Goal: Answer question/provide support

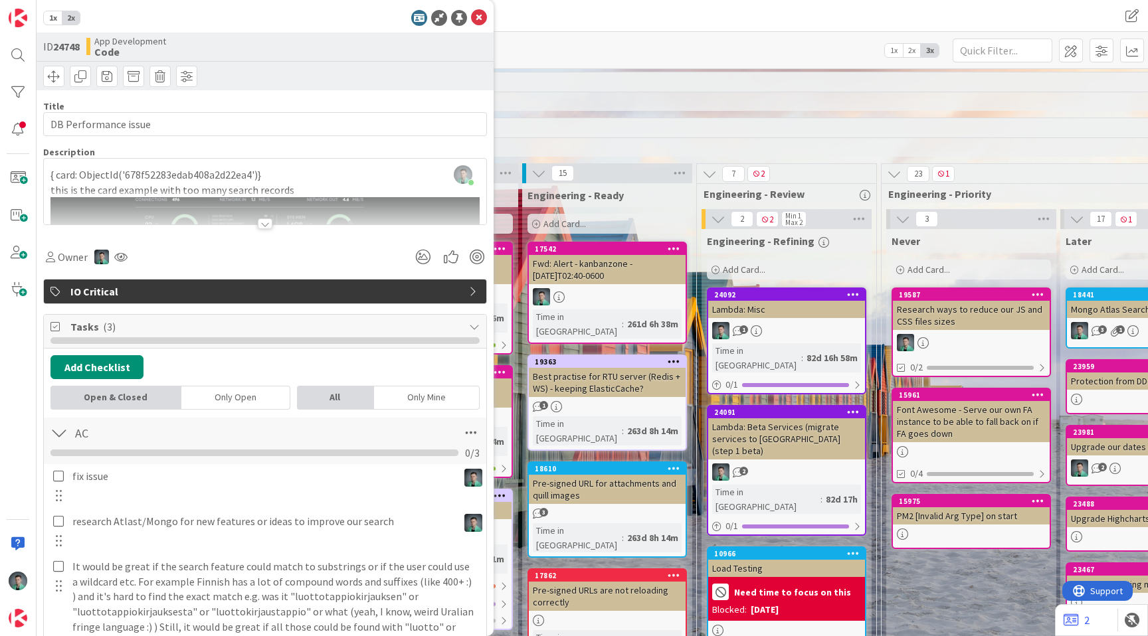
scroll to position [0, 886]
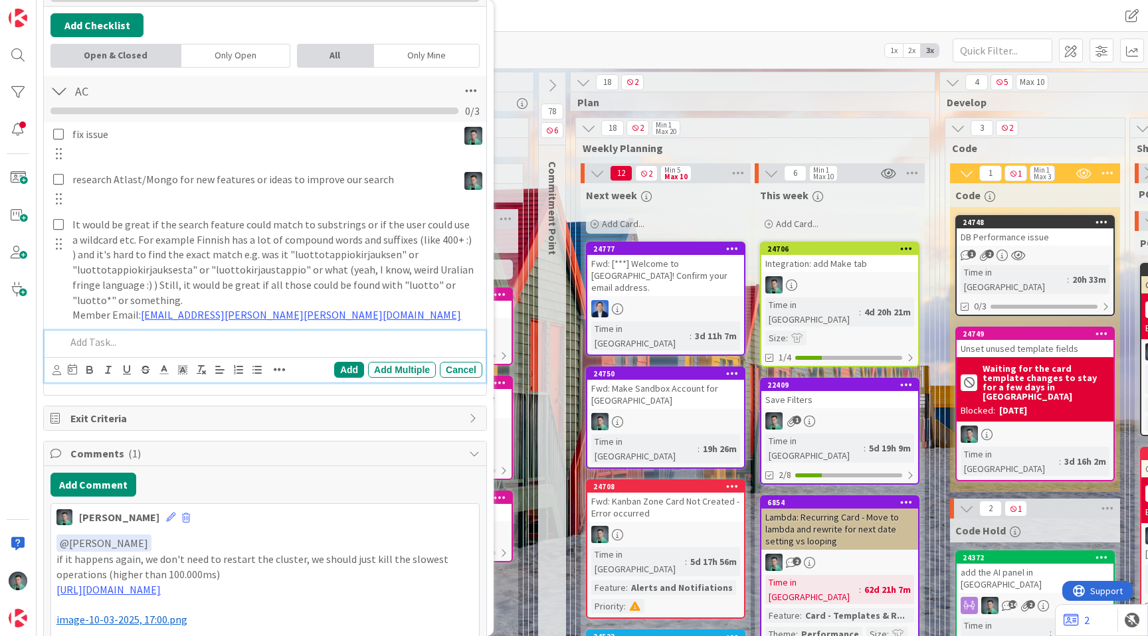
click at [158, 339] on p at bounding box center [271, 342] width 411 height 15
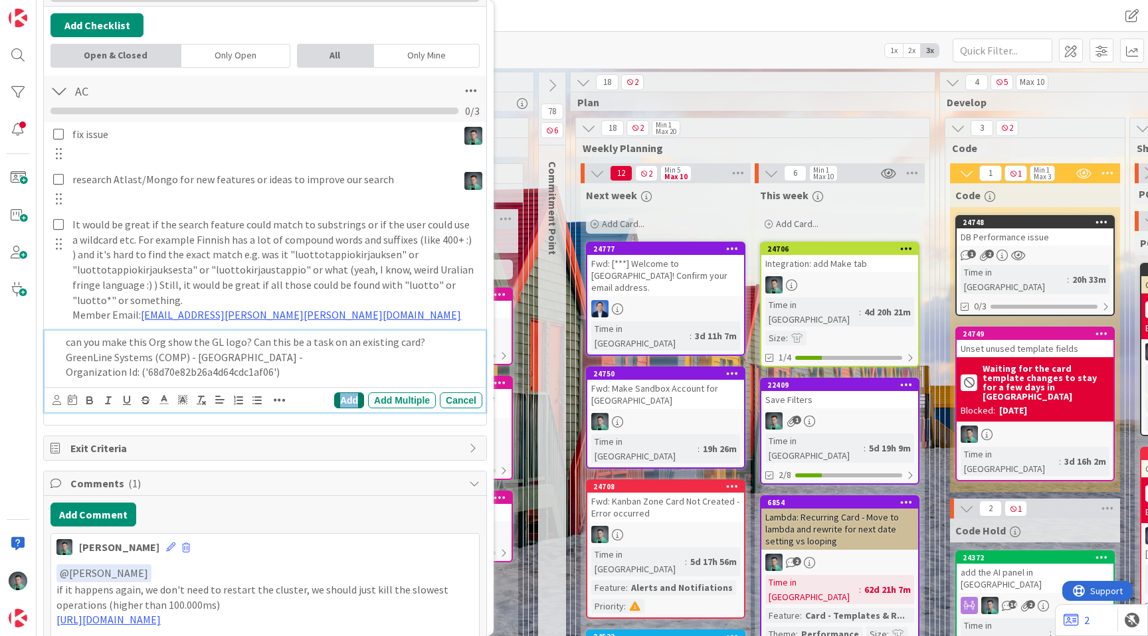
click at [343, 401] on div "Add" at bounding box center [349, 401] width 30 height 16
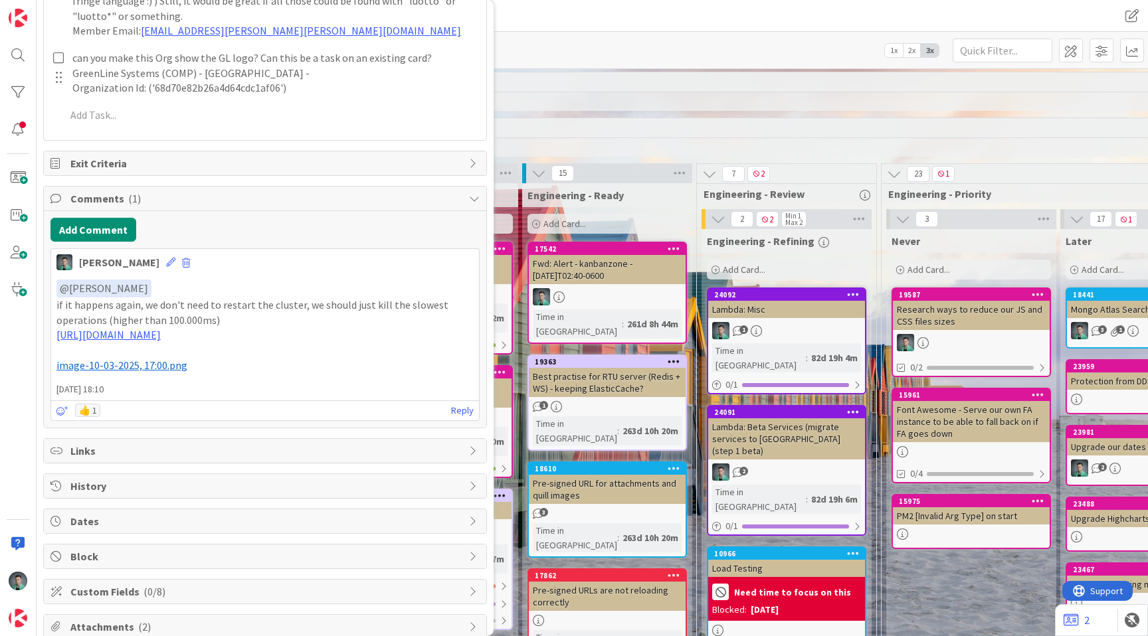
scroll to position [681, 0]
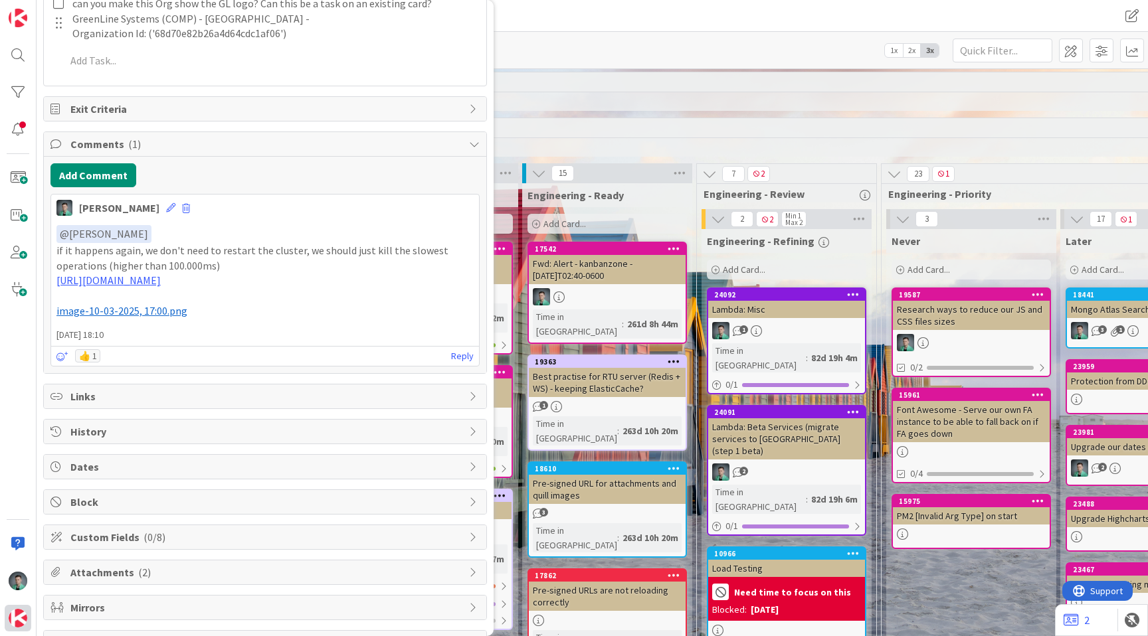
click at [15, 617] on img at bounding box center [18, 618] width 19 height 19
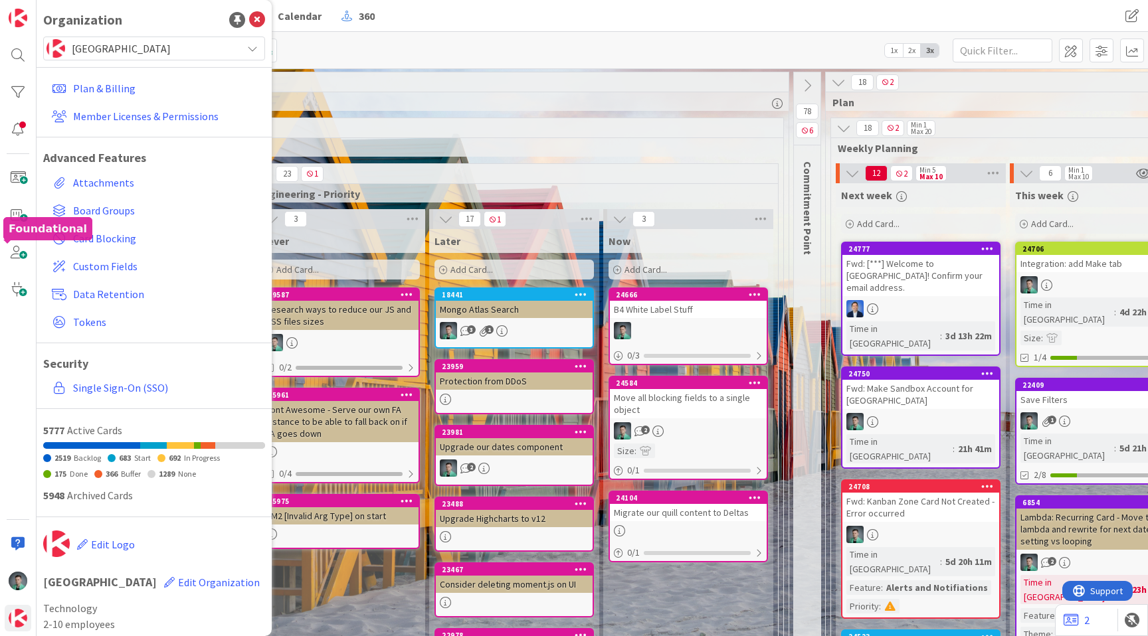
scroll to position [0, 647]
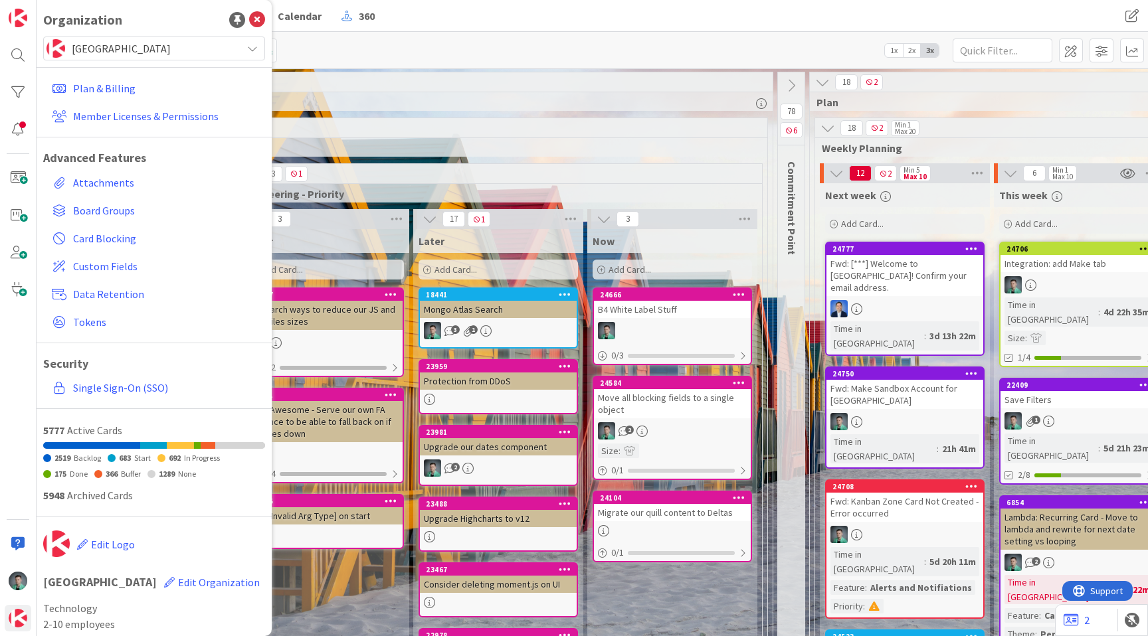
click at [715, 324] on div at bounding box center [672, 330] width 157 height 17
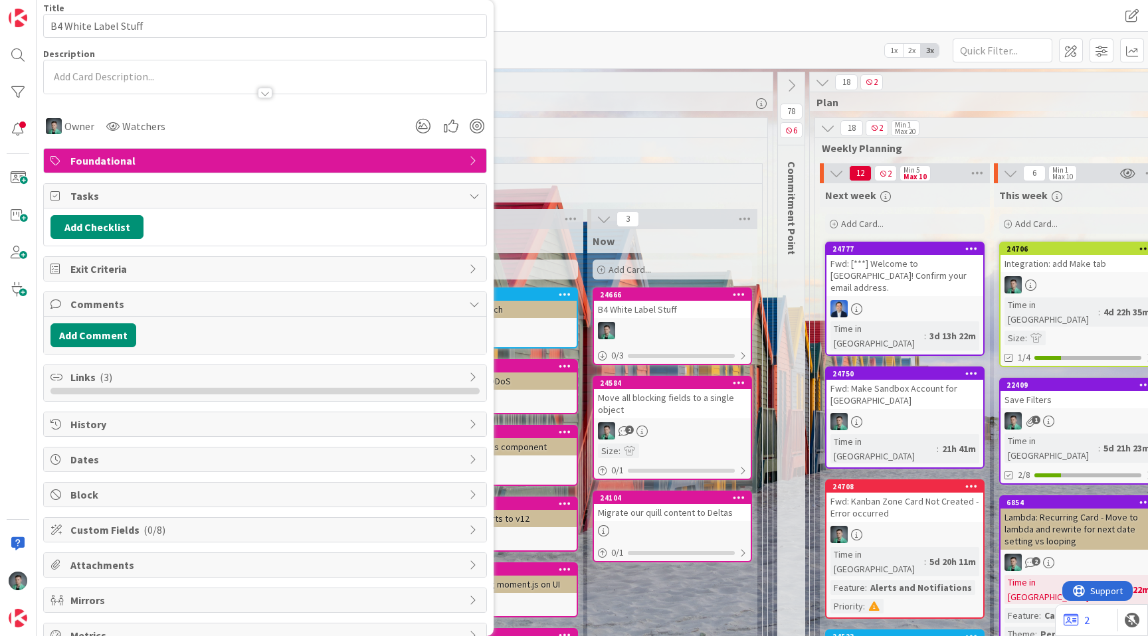
scroll to position [120, 0]
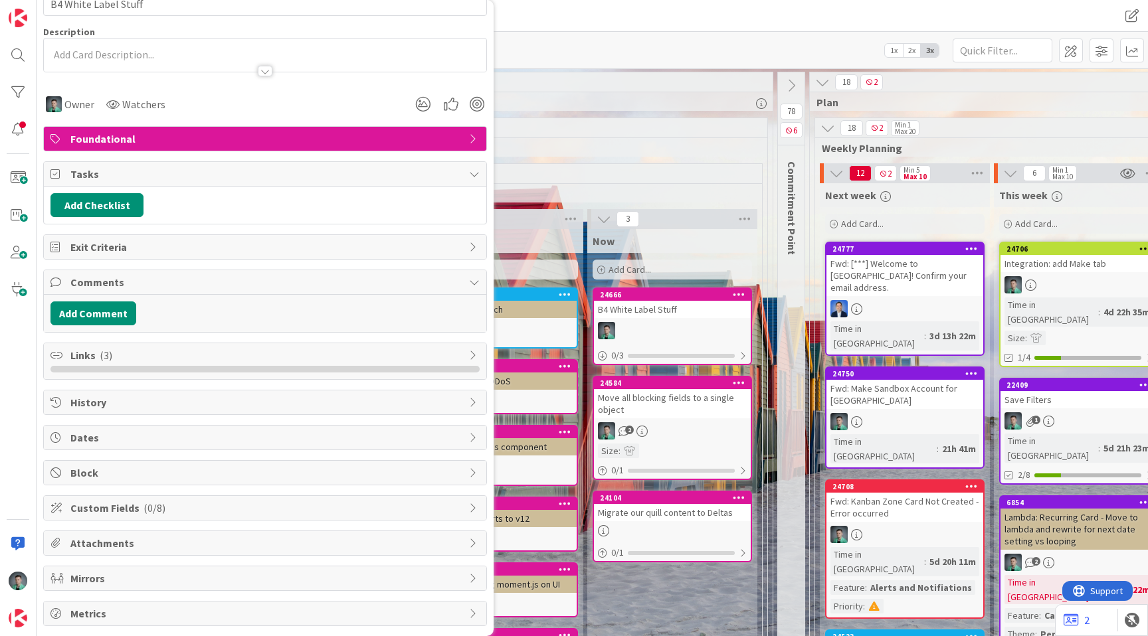
click at [330, 349] on span "Links ( 3 )" at bounding box center [266, 355] width 392 height 16
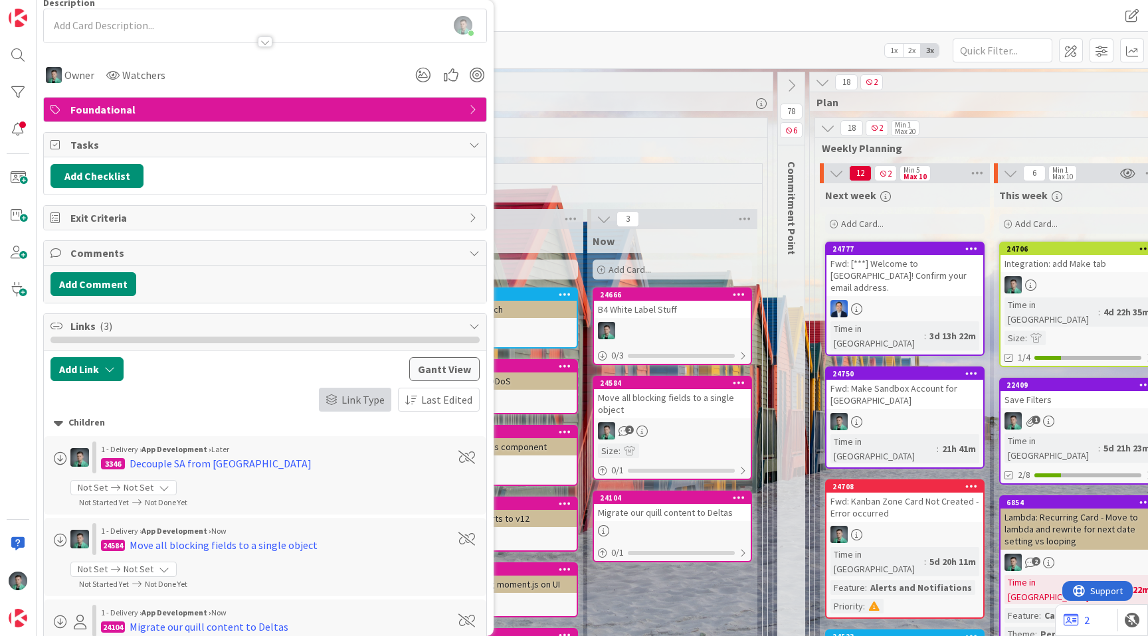
scroll to position [0, 0]
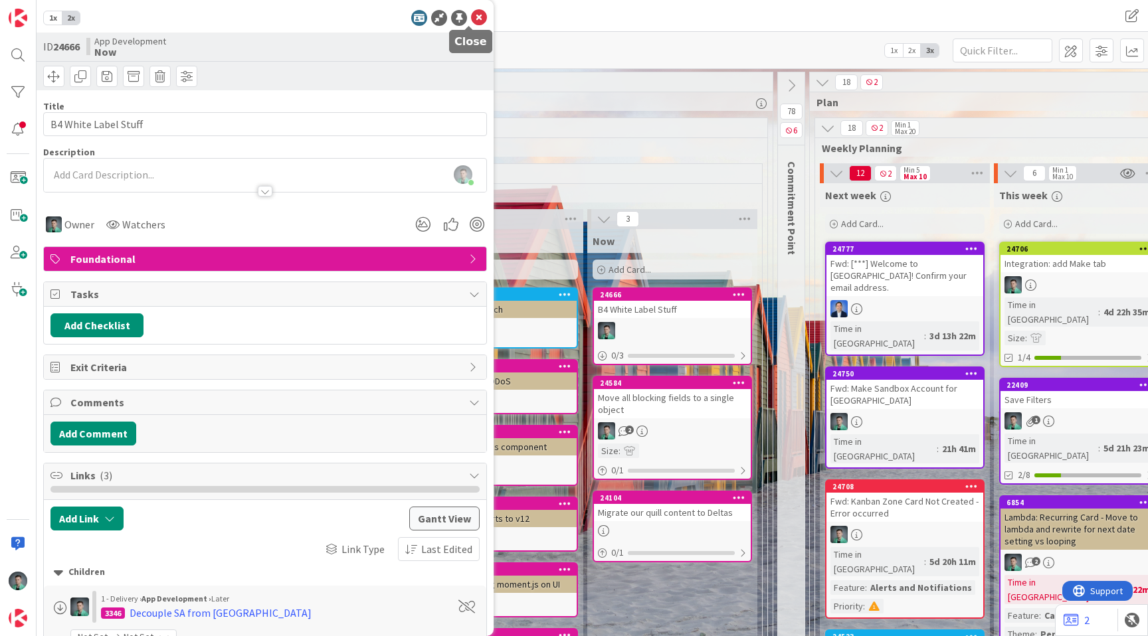
click at [471, 15] on icon at bounding box center [479, 18] width 16 height 16
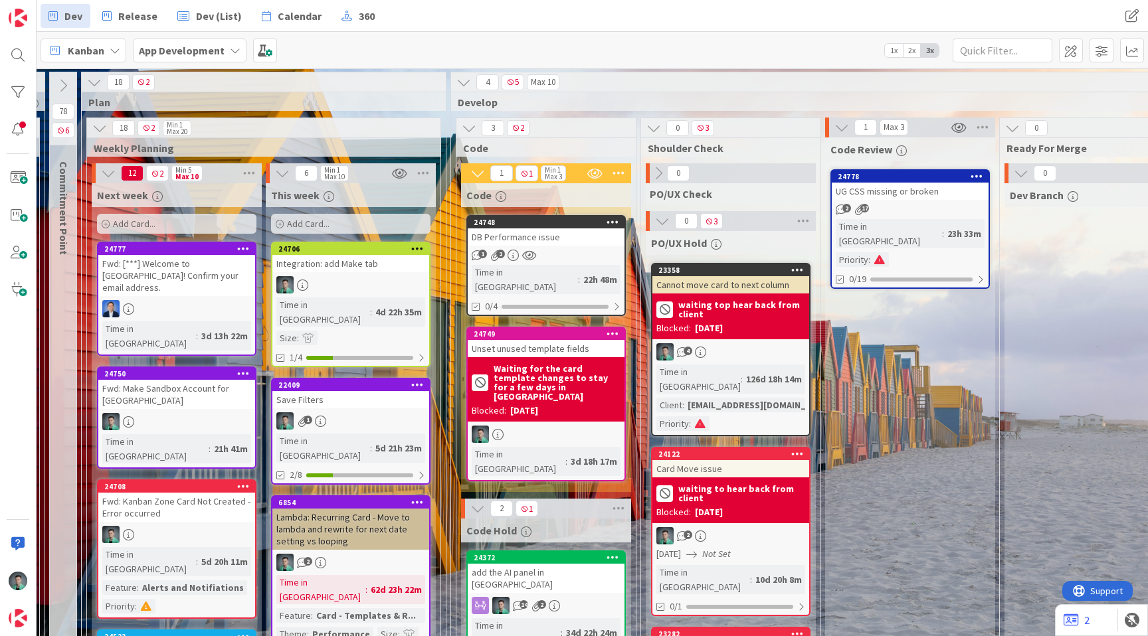
scroll to position [0, 1418]
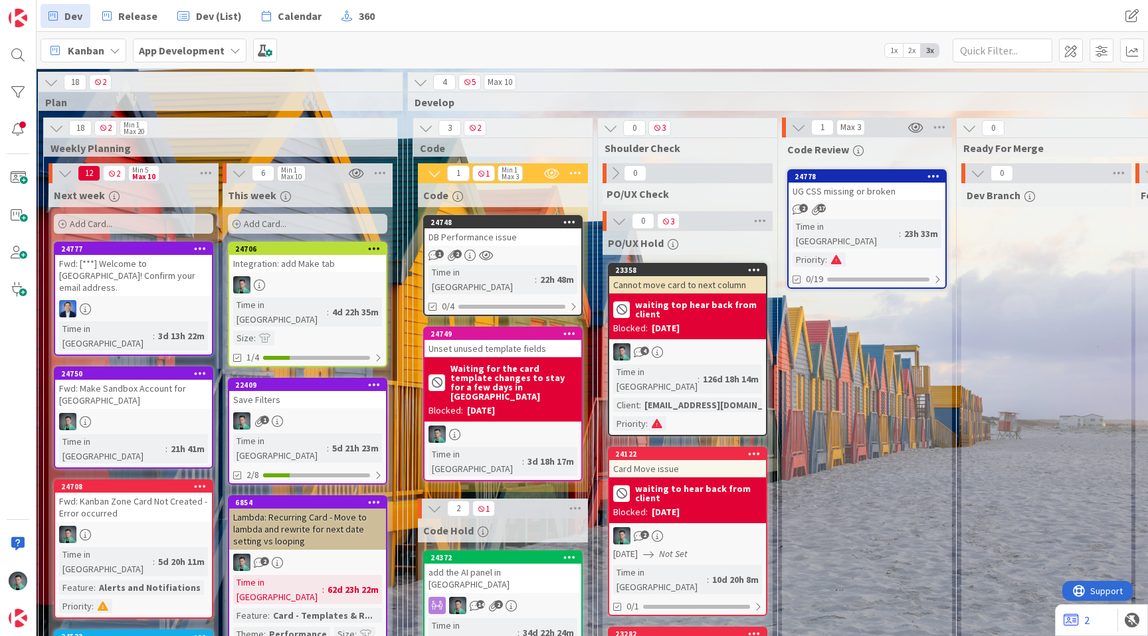
click at [518, 238] on div "DB Performance issue" at bounding box center [503, 237] width 157 height 17
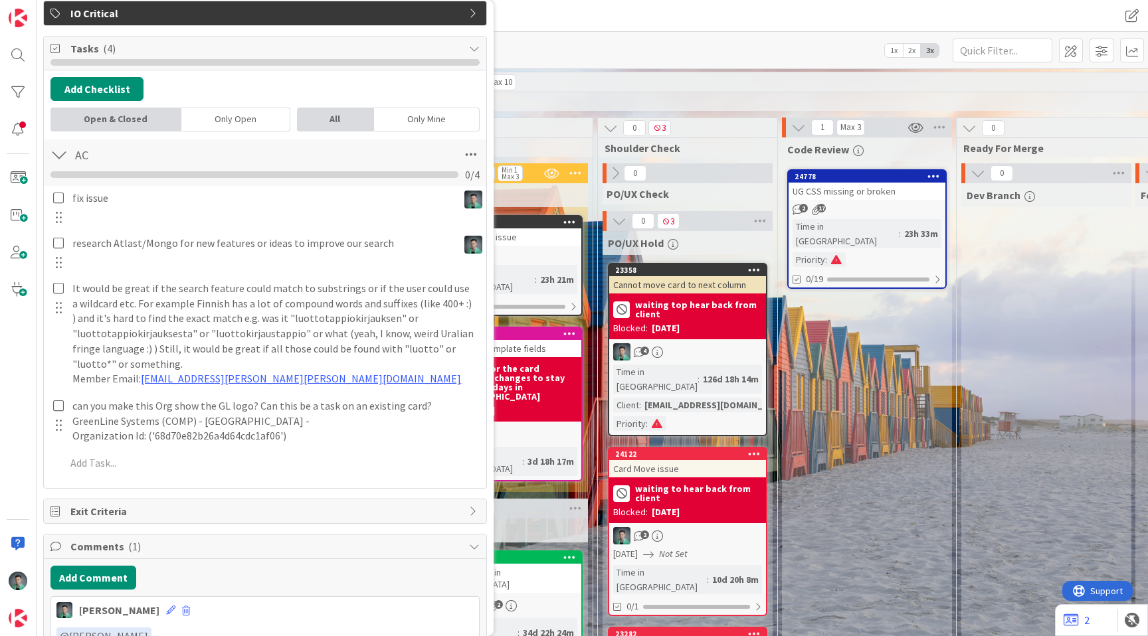
scroll to position [279, 0]
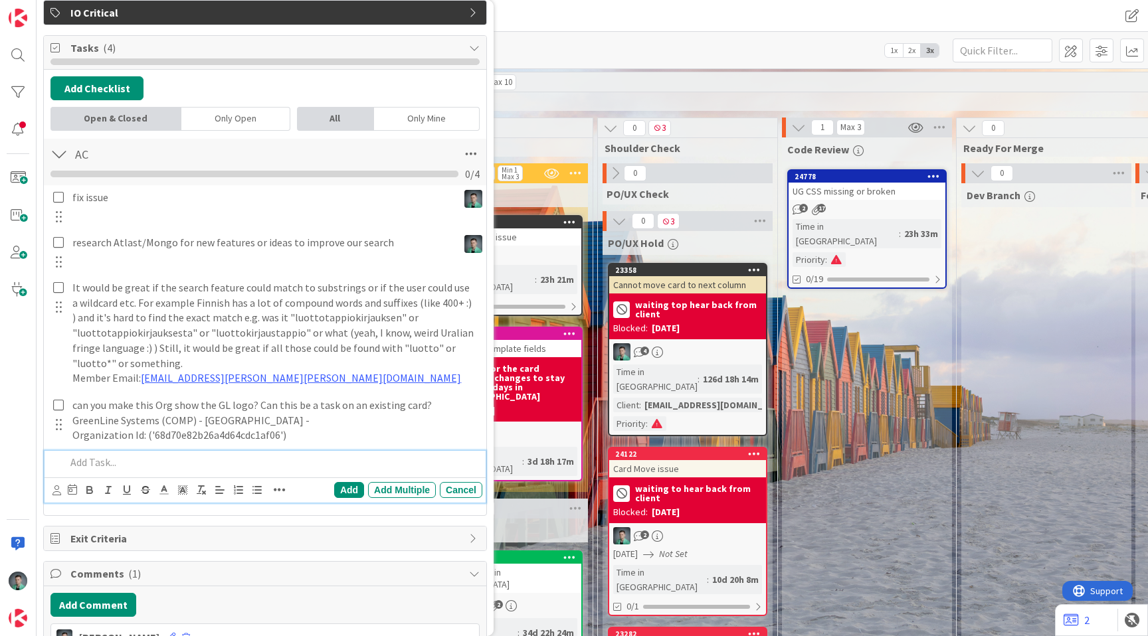
click at [188, 466] on p at bounding box center [271, 462] width 411 height 15
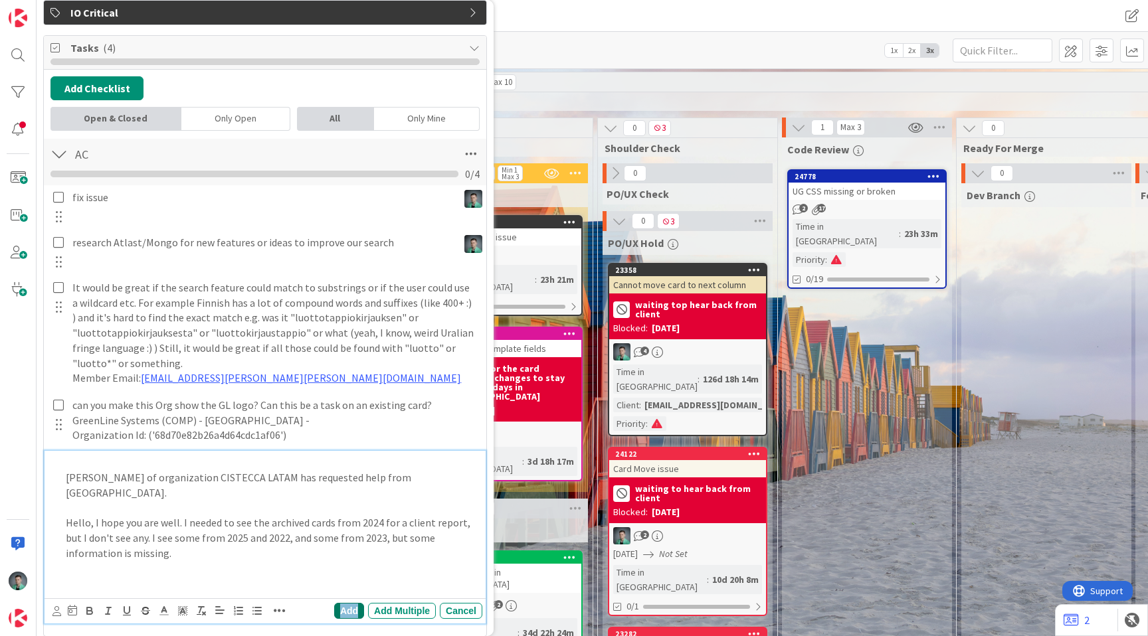
click at [336, 603] on div "Add" at bounding box center [349, 611] width 30 height 16
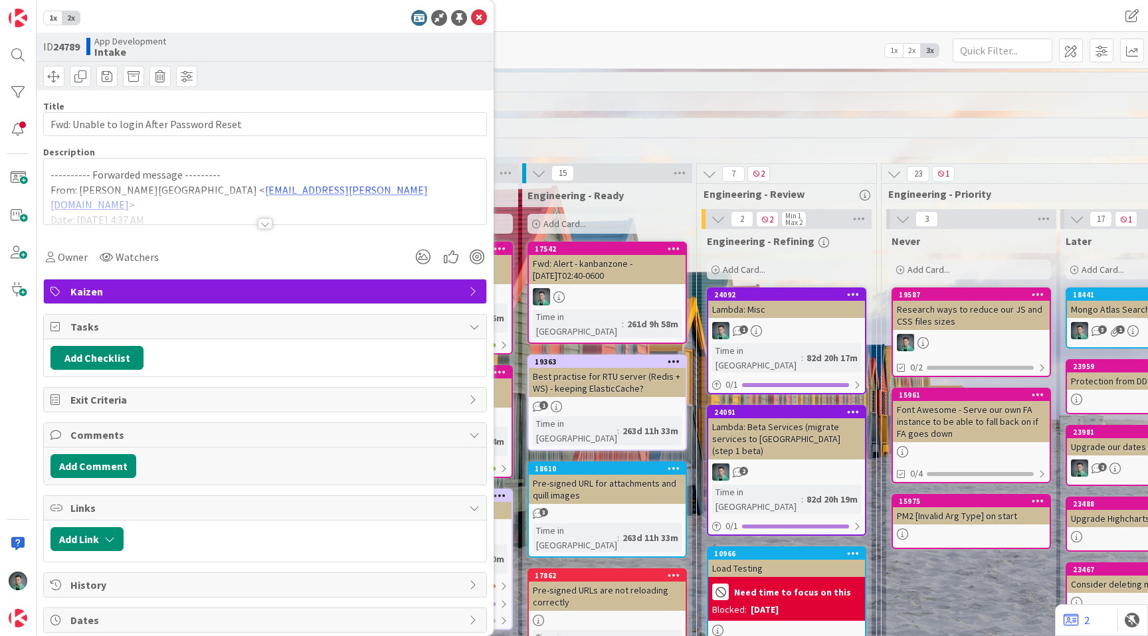
click at [336, 212] on div at bounding box center [265, 208] width 442 height 34
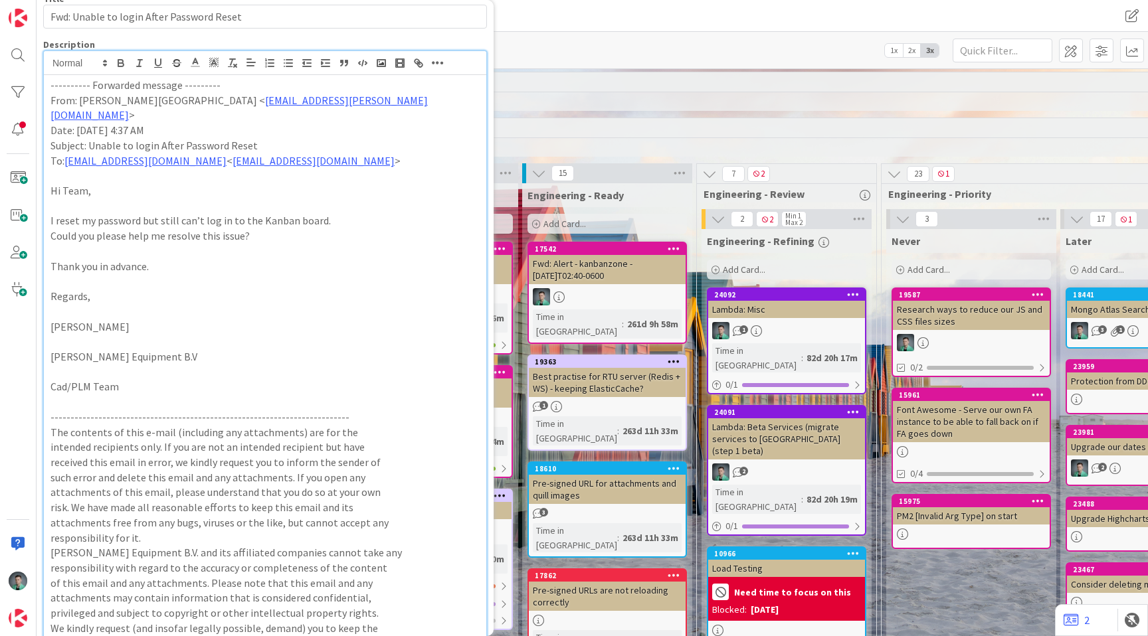
scroll to position [90, 0]
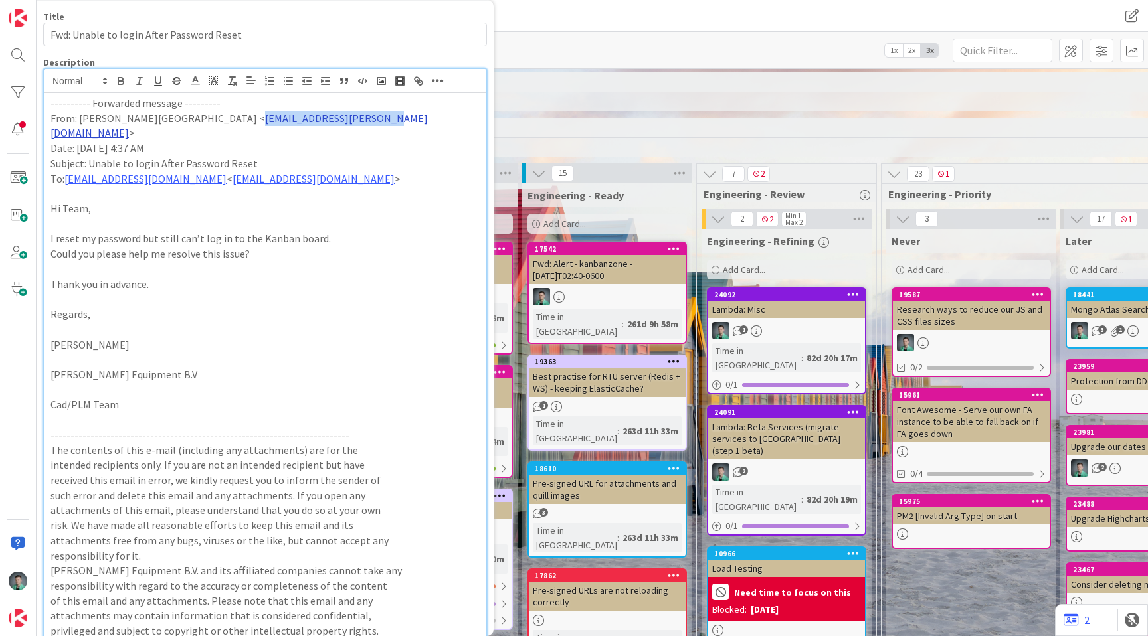
drag, startPoint x: 310, startPoint y: 118, endPoint x: 175, endPoint y: 120, distance: 134.2
click at [175, 120] on p "From: Mamurkar, Kanchan < kmamurkar@huisman-nl.com >" at bounding box center [264, 126] width 429 height 30
copy p "kmamurkar@huisman-nl.com"
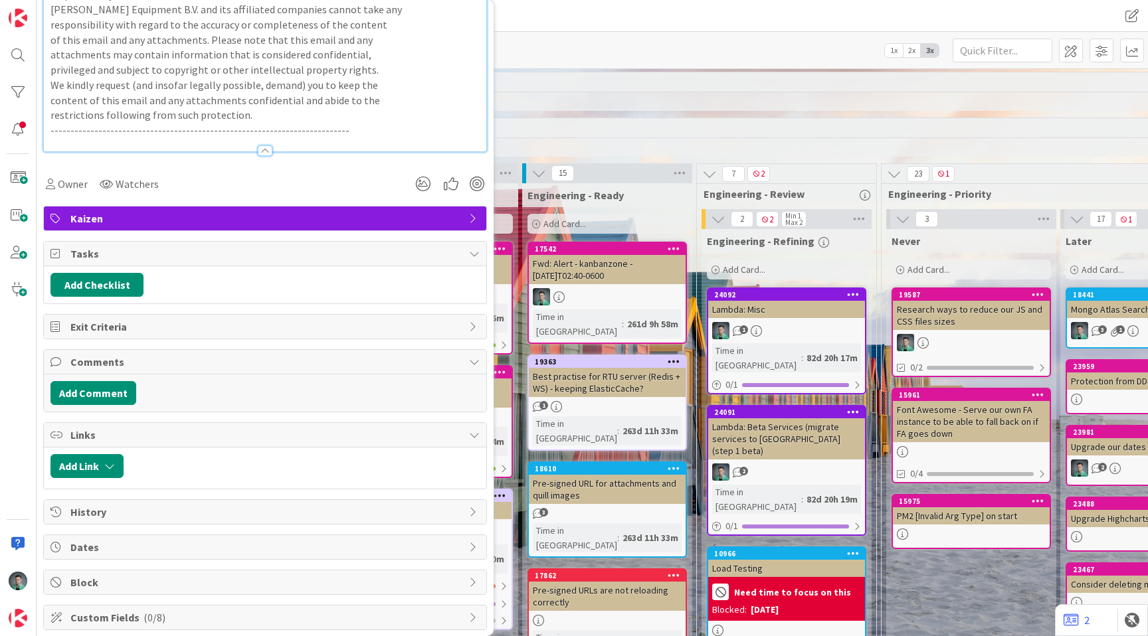
scroll to position [745, 0]
